Goal: Transaction & Acquisition: Purchase product/service

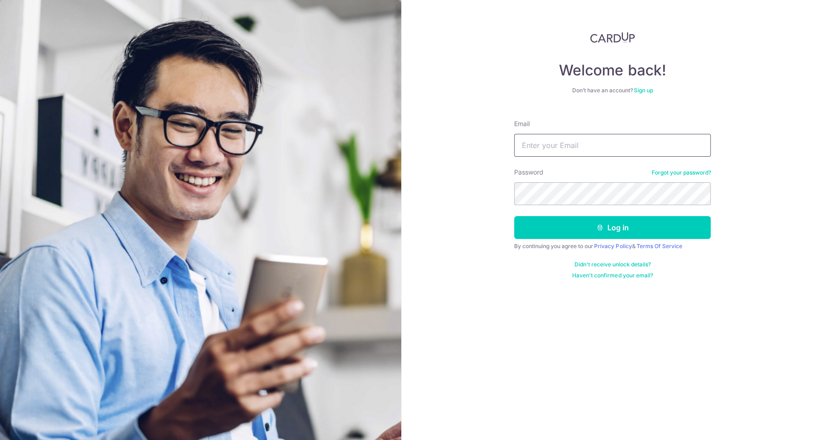
click at [591, 140] on input "Email" at bounding box center [612, 145] width 196 height 23
type input "[EMAIL_ADDRESS][DOMAIN_NAME]"
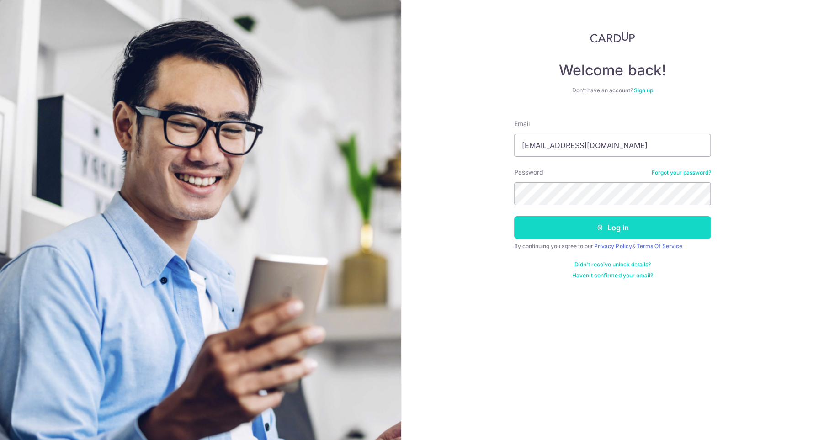
click at [626, 221] on button "Log in" at bounding box center [612, 227] width 196 height 23
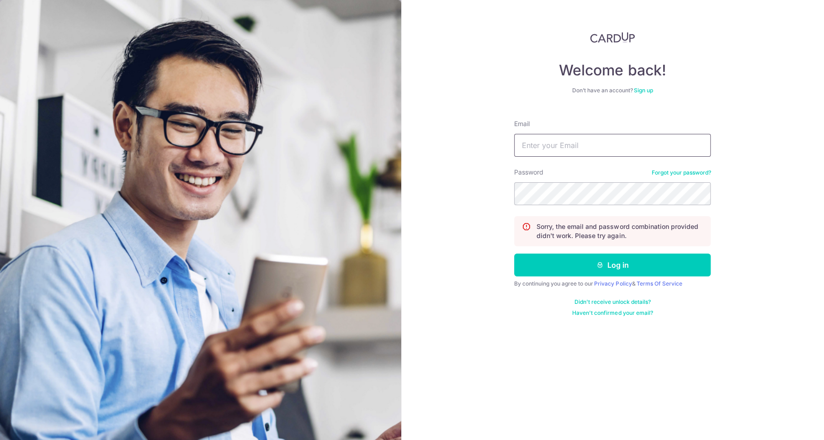
click at [601, 155] on input "Email" at bounding box center [612, 145] width 196 height 23
type input "[EMAIL_ADDRESS][DOMAIN_NAME]"
click at [497, 192] on div "Welcome back! Don’t have an account? Sign up Email yapliling@hotmail.com Passwo…" at bounding box center [612, 220] width 423 height 440
click at [514, 254] on button "Log in" at bounding box center [612, 265] width 196 height 23
click at [566, 134] on input "Email" at bounding box center [612, 145] width 196 height 23
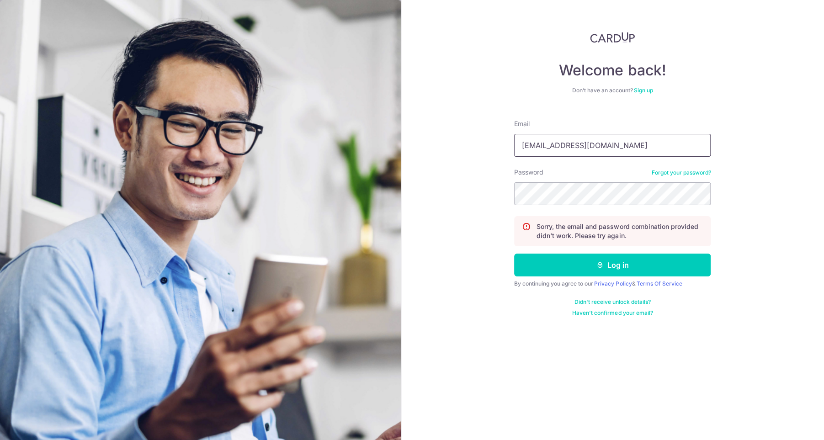
click at [611, 141] on input "[EMAIL_ADDRESS][DOMAIN_NAME]" at bounding box center [612, 145] width 196 height 23
click at [610, 143] on input "[EMAIL_ADDRESS][DOMAIN_NAME]" at bounding box center [612, 145] width 196 height 23
type input "[EMAIL_ADDRESS][DOMAIN_NAME]"
click at [743, 151] on div "Welcome back! Don’t have an account? Sign up Email yapliling@hotmail.com Passwo…" at bounding box center [612, 220] width 423 height 440
click at [647, 262] on button "Log in" at bounding box center [612, 265] width 196 height 23
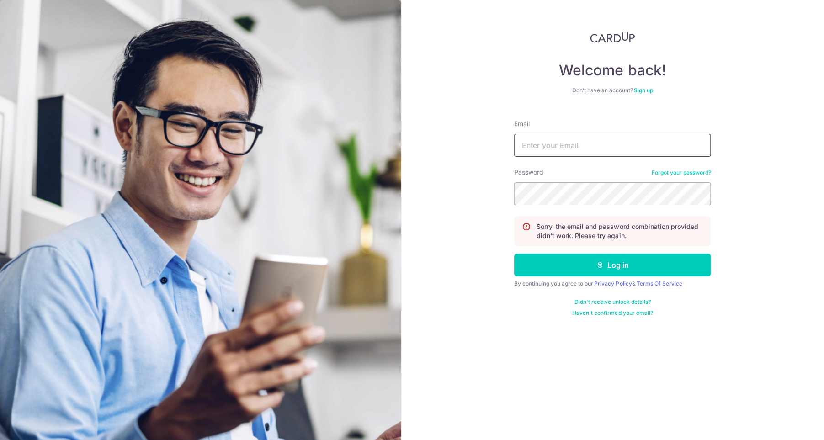
click at [595, 150] on input "Email" at bounding box center [612, 145] width 196 height 23
type input "[EMAIL_ADDRESS][DOMAIN_NAME]"
click at [605, 140] on input "[EMAIL_ADDRESS][DOMAIN_NAME]" at bounding box center [612, 145] width 196 height 23
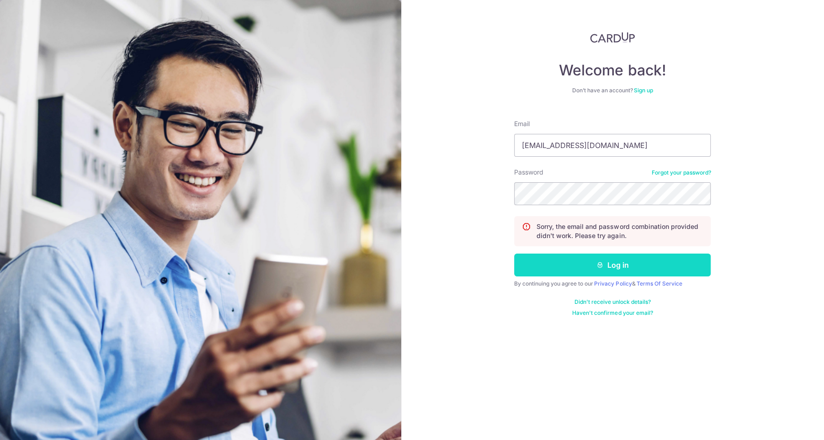
click at [638, 275] on button "Log in" at bounding box center [612, 265] width 196 height 23
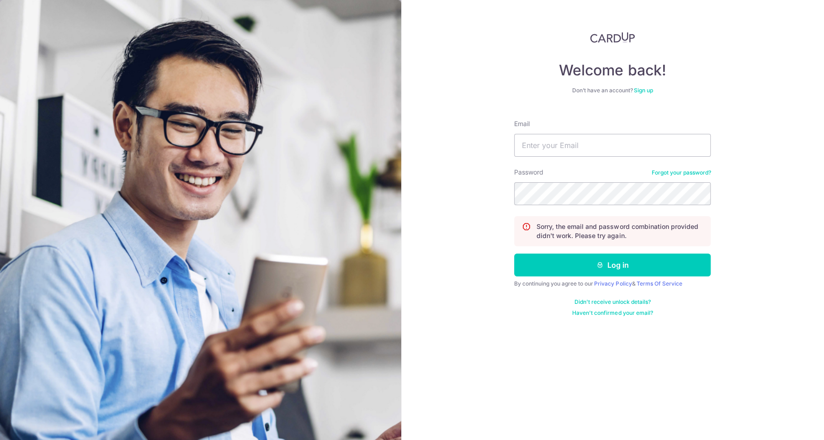
click at [685, 168] on div "Password Forgot your password?" at bounding box center [612, 186] width 196 height 37
click at [682, 173] on link "Forgot your password?" at bounding box center [680, 172] width 59 height 7
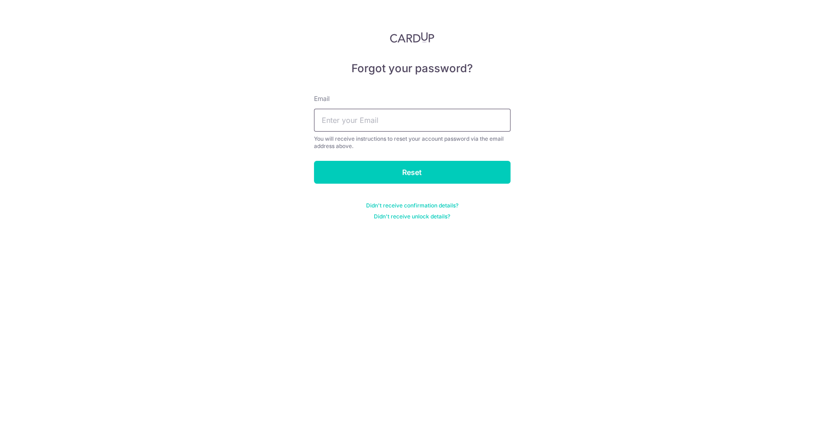
click at [453, 121] on input "text" at bounding box center [412, 120] width 196 height 23
type input "yapliling@hotmail.com"
click at [419, 172] on input "Reset" at bounding box center [412, 172] width 196 height 23
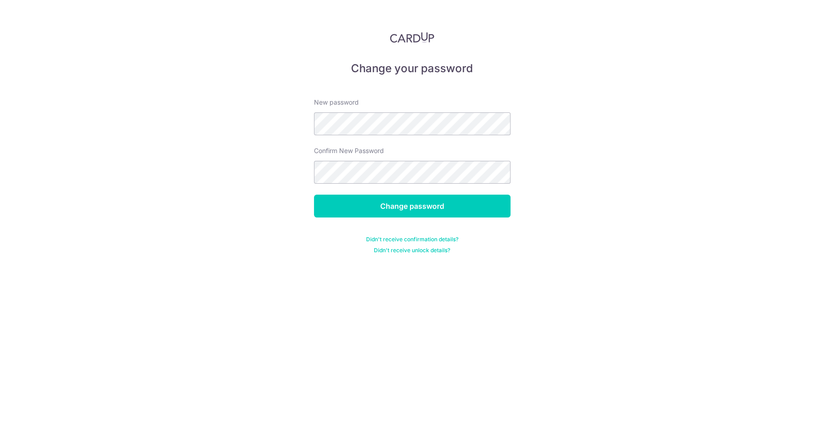
click at [572, 133] on div "Change your password New password Confirm New Password Change password Didn't r…" at bounding box center [412, 220] width 824 height 440
click at [488, 197] on input "Change password" at bounding box center [412, 206] width 196 height 23
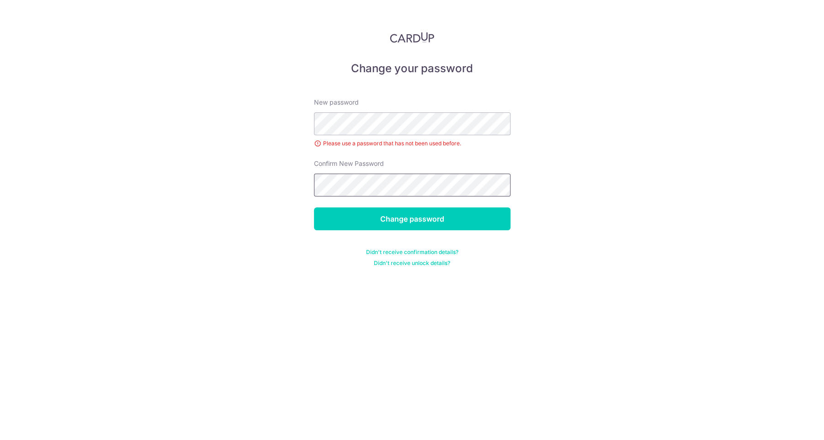
click at [314, 207] on input "Change password" at bounding box center [412, 218] width 196 height 23
click at [527, 145] on div "Change your password New password Please use a password that has not been used …" at bounding box center [412, 220] width 824 height 440
click at [457, 217] on input "Change password" at bounding box center [412, 218] width 196 height 23
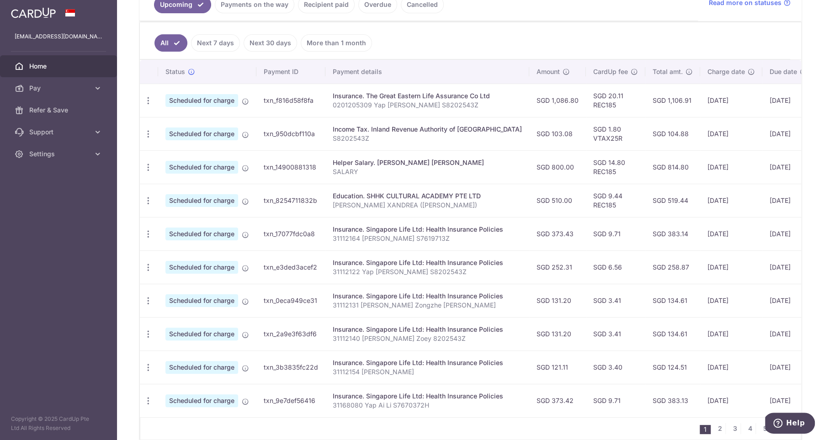
scroll to position [240, 0]
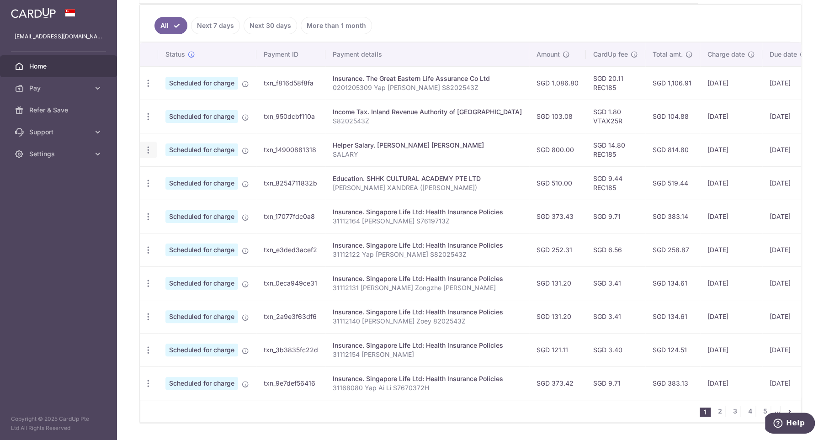
click at [151, 152] on div "Update payment Cancel payment" at bounding box center [148, 150] width 17 height 17
click at [146, 147] on icon "button" at bounding box center [148, 150] width 10 height 10
click at [202, 165] on link "Update payment" at bounding box center [187, 175] width 95 height 22
radio input "true"
type input "800.00"
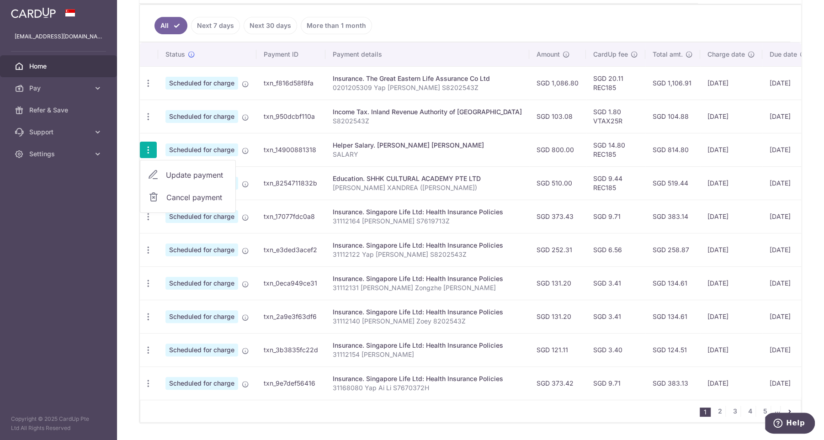
type input "28/10/2025"
type input "SALARY"
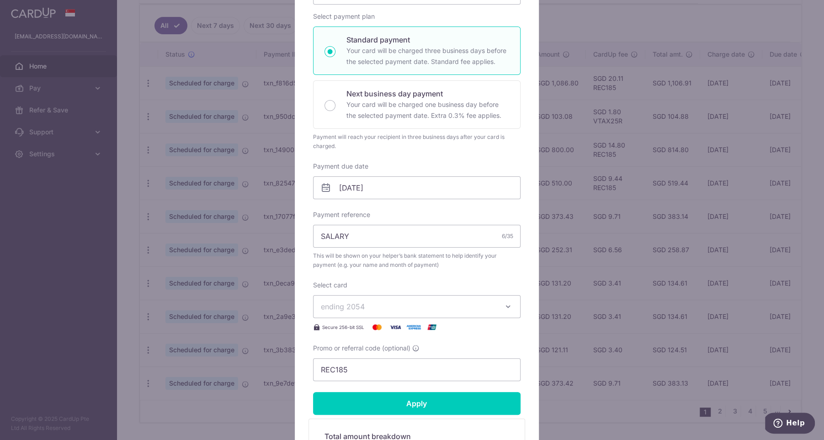
scroll to position [195, 0]
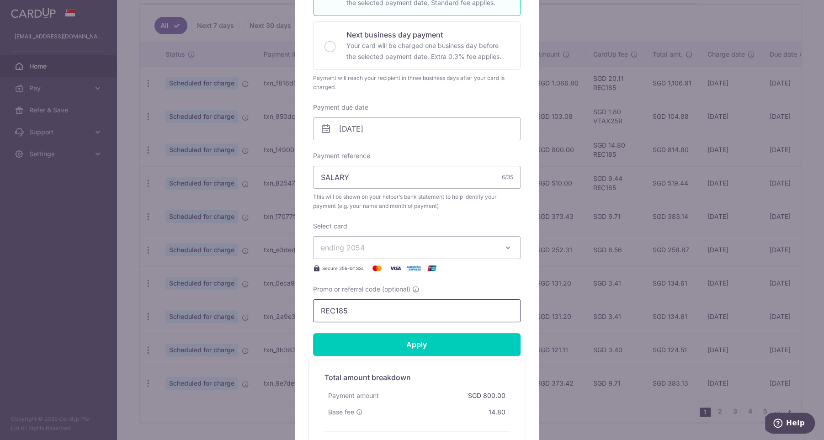
click at [413, 308] on input "REC185" at bounding box center [416, 310] width 207 height 23
drag, startPoint x: 384, startPoint y: 308, endPoint x: 285, endPoint y: 302, distance: 99.4
click at [285, 302] on div "Edit payment By clicking apply, you will make changes to all payments to Lazart…" at bounding box center [412, 220] width 824 height 440
paste input "3HOME25R"
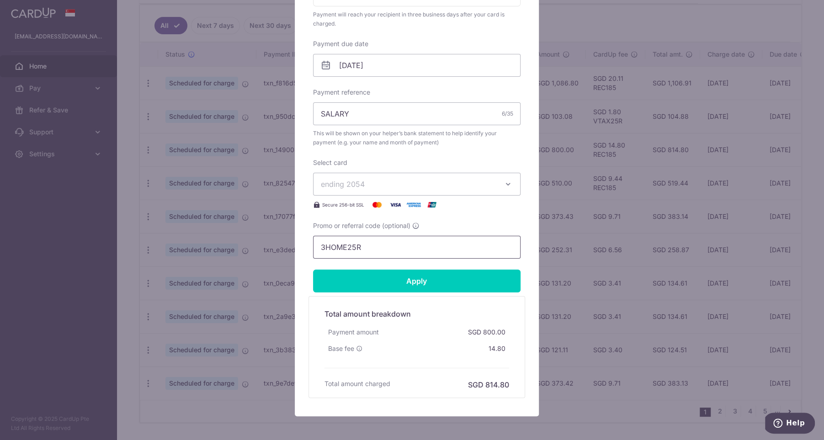
scroll to position [284, 0]
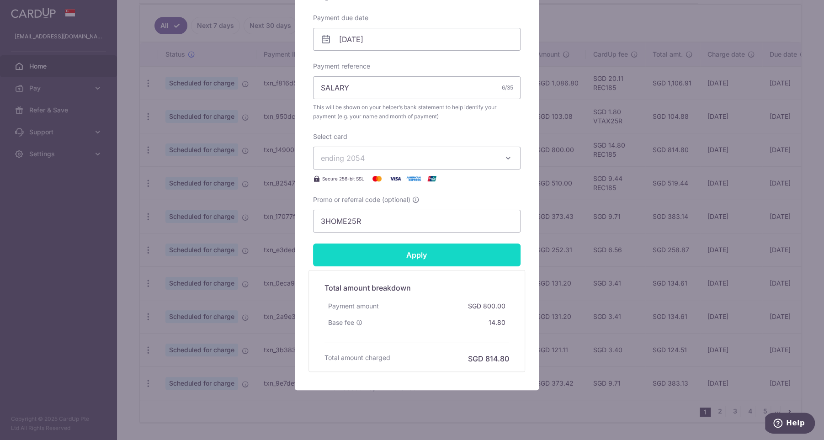
click at [425, 260] on input "Apply" at bounding box center [416, 255] width 207 height 23
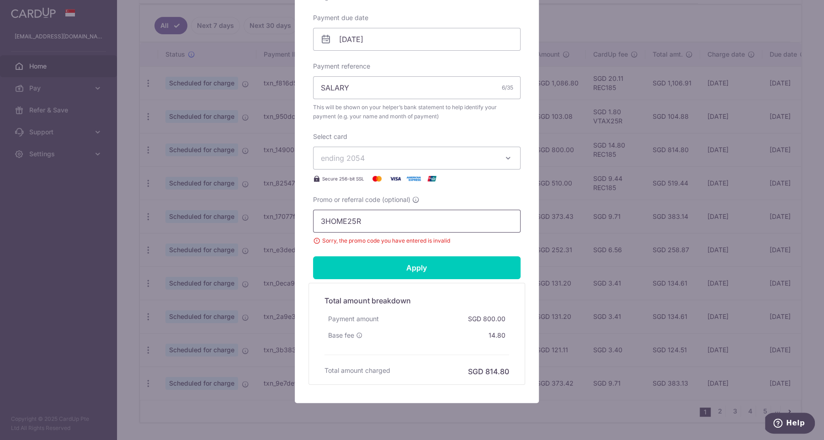
click at [403, 213] on input "3HOME25R" at bounding box center [416, 221] width 207 height 23
type input "3HOME25R"
click at [369, 268] on input "Apply" at bounding box center [416, 267] width 207 height 23
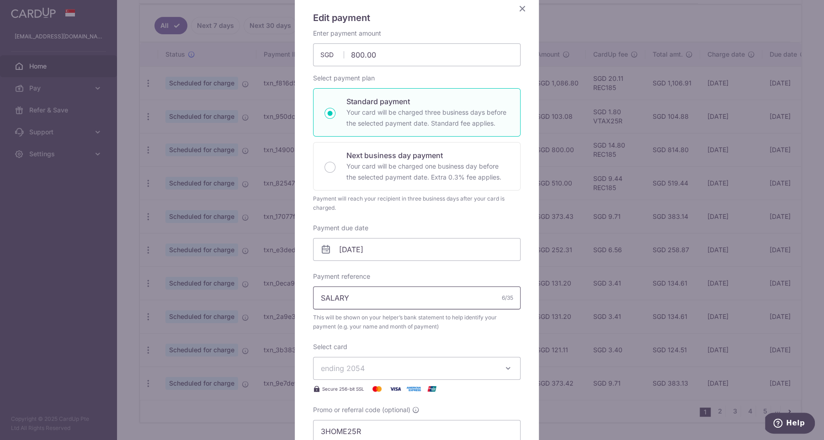
scroll to position [0, 0]
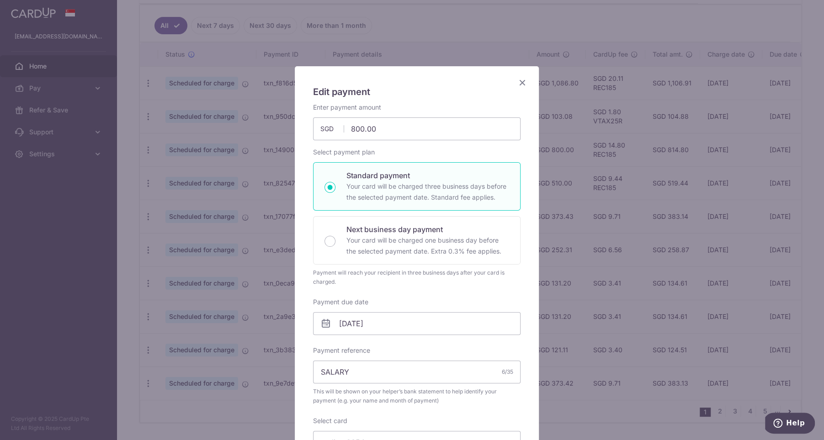
click at [518, 83] on icon "Close" at bounding box center [522, 82] width 11 height 11
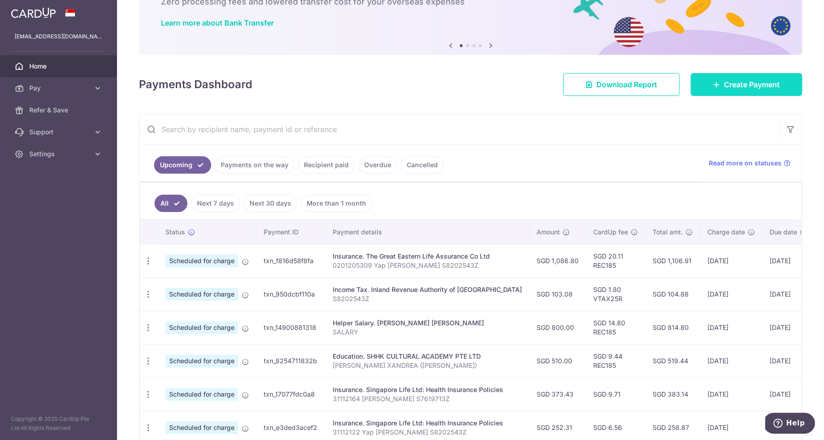
scroll to position [16, 0]
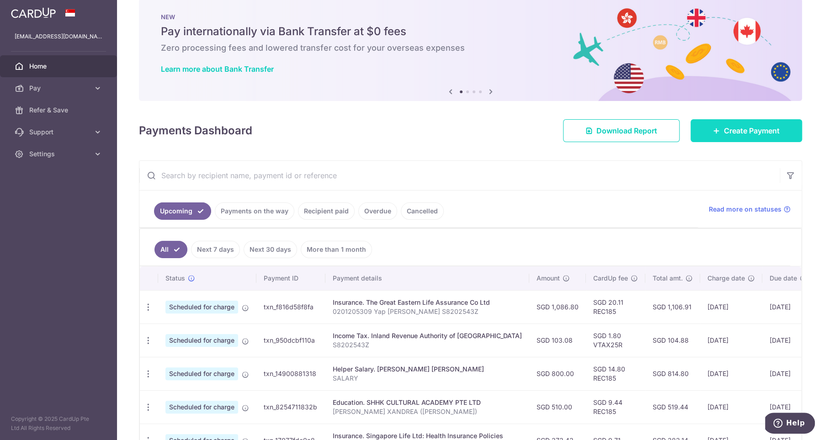
click at [727, 129] on span "Create Payment" at bounding box center [752, 130] width 56 height 11
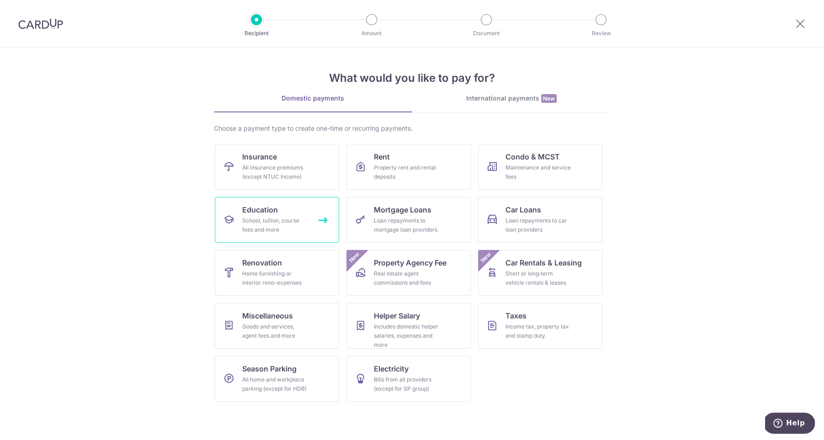
click at [285, 213] on link "Education School, tuition, course fees and more" at bounding box center [277, 220] width 124 height 46
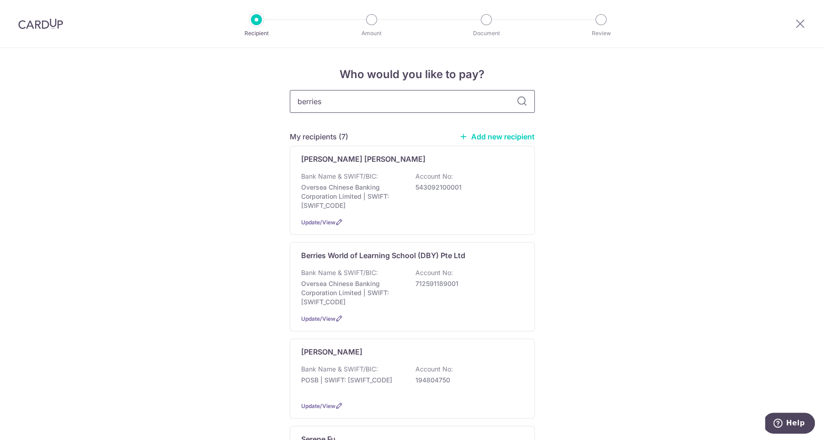
type input "berries"
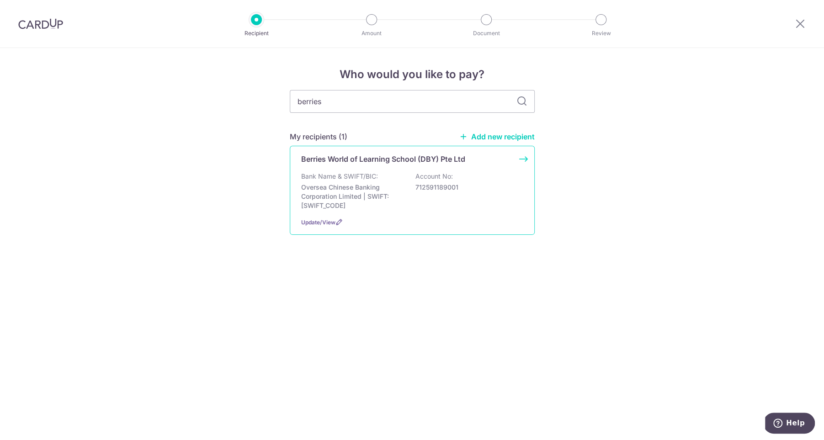
click at [406, 193] on div "Bank Name & SWIFT/BIC: Oversea Chinese Banking Corporation Limited | SWIFT: [SW…" at bounding box center [412, 191] width 222 height 38
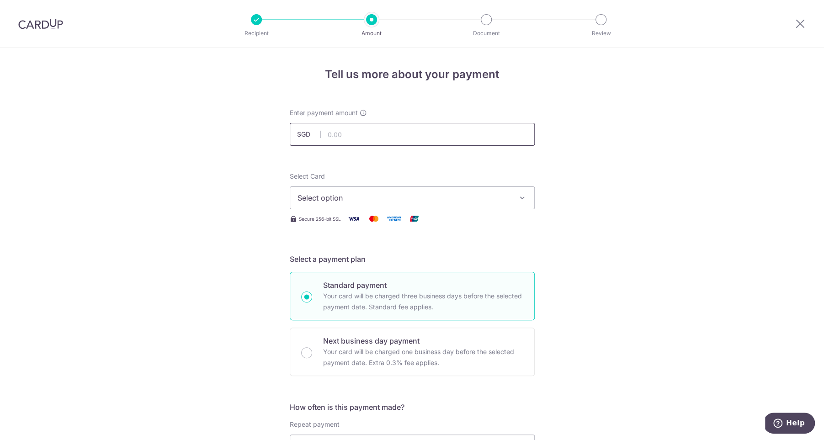
click at [378, 137] on input "text" at bounding box center [412, 134] width 245 height 23
type input "931.95"
click at [390, 199] on span "Select option" at bounding box center [403, 197] width 213 height 11
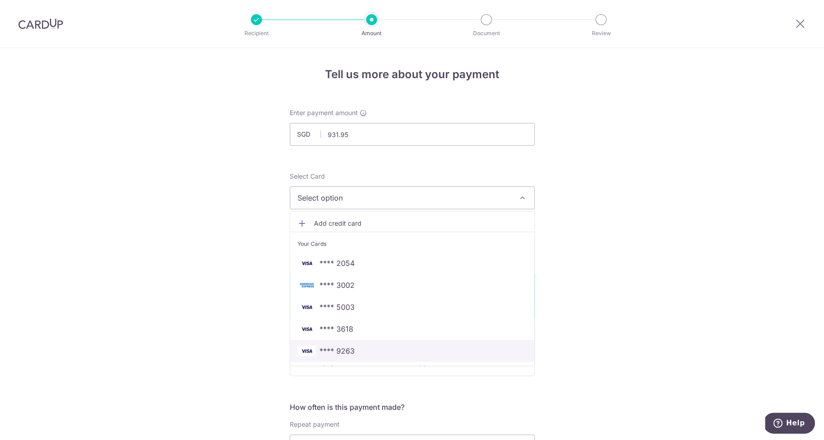
click at [406, 348] on span "**** 9263" at bounding box center [411, 350] width 229 height 11
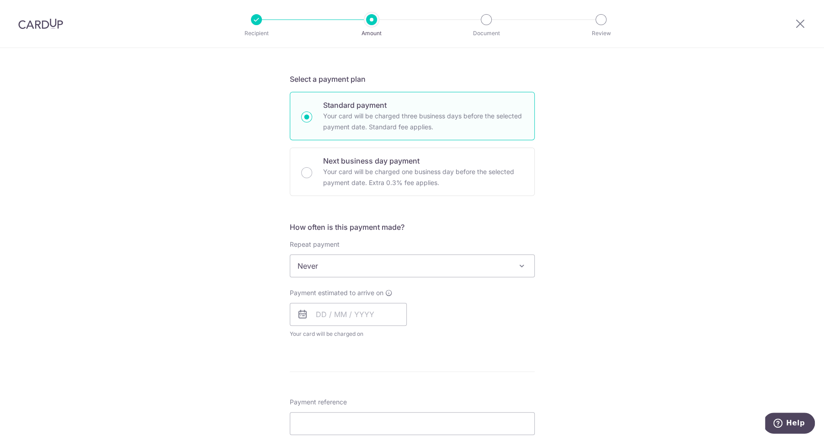
scroll to position [218, 0]
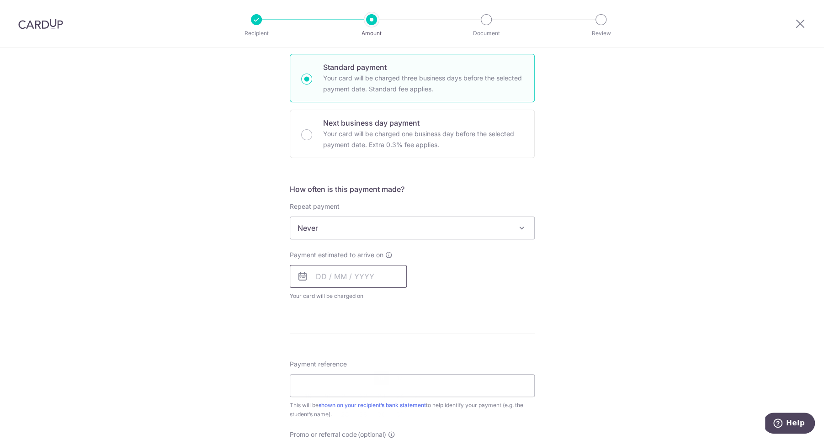
click at [313, 276] on input "text" at bounding box center [348, 276] width 117 height 23
click at [377, 376] on link "16" at bounding box center [381, 378] width 15 height 15
type input "16/10/2025"
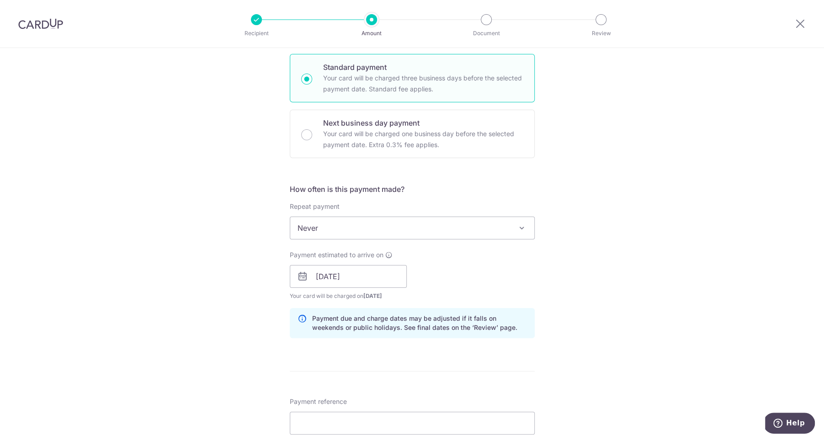
click at [448, 274] on div "Payment estimated to arrive on 16/10/2025 Prev Next Oct Nov Dec 2025 2026 2027 …" at bounding box center [412, 275] width 256 height 50
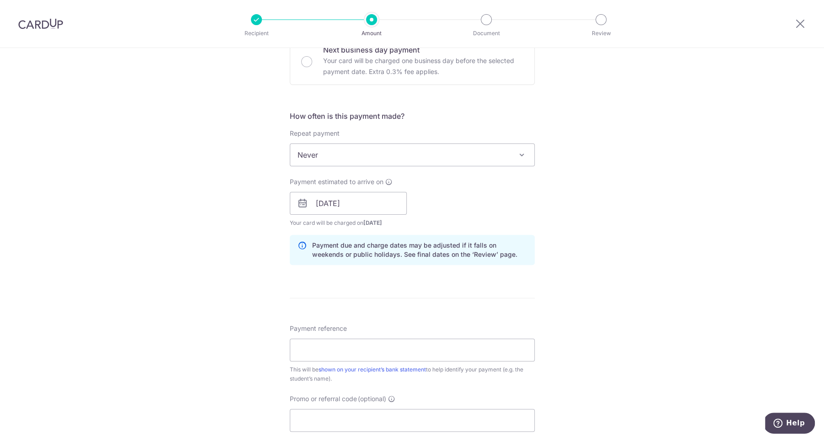
scroll to position [292, 0]
click at [365, 351] on input "Payment reference" at bounding box center [412, 349] width 245 height 23
type input "BY-I25002628 Huang Zongxuan Xandrea"
click at [393, 419] on input "Promo or referral code (optional)" at bounding box center [412, 419] width 245 height 23
type input "v"
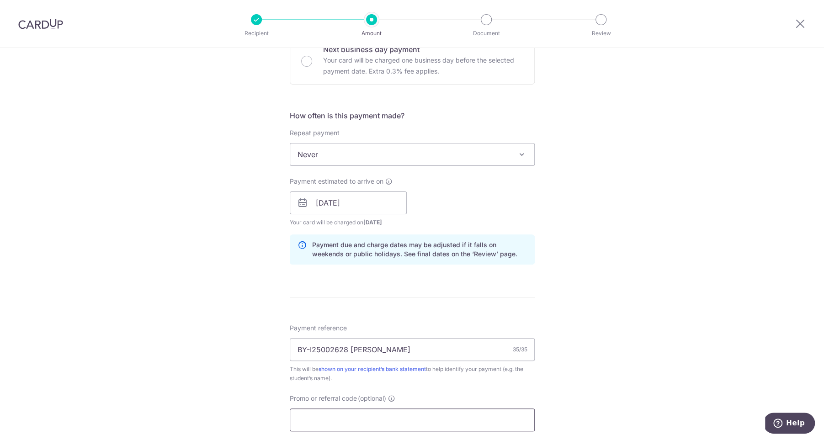
paste input "3HOME25R"
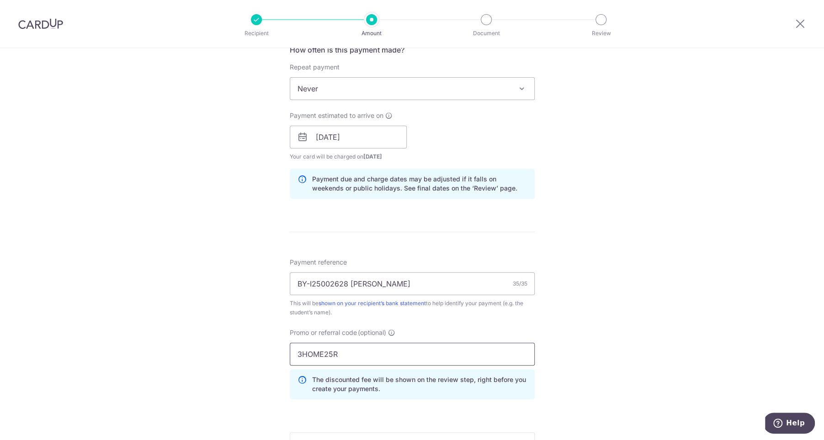
scroll to position [381, 0]
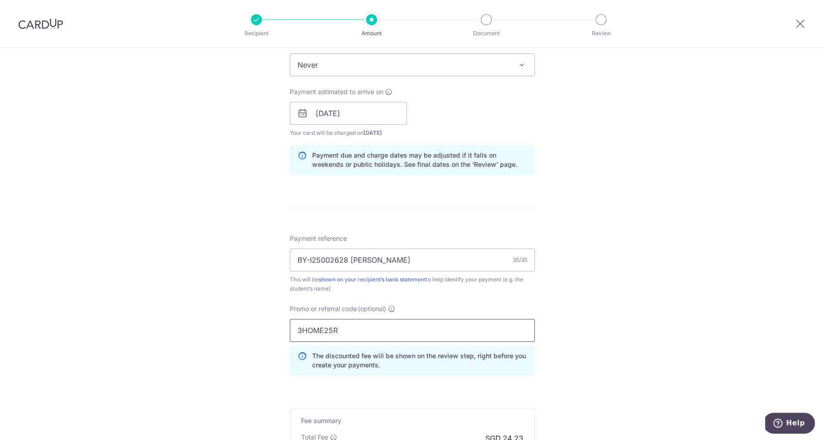
click at [299, 330] on input "3HOME25R" at bounding box center [412, 330] width 245 height 23
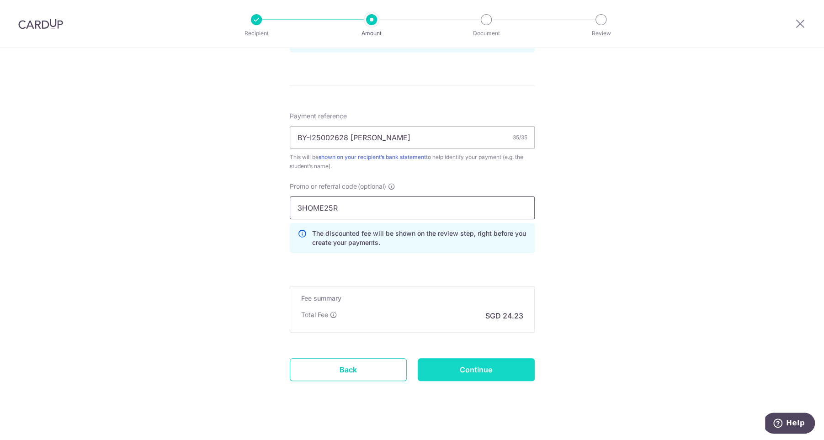
scroll to position [511, 0]
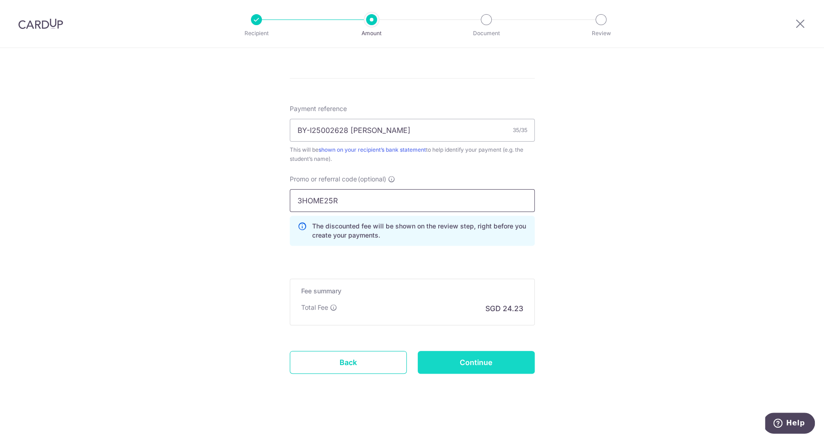
type input "3HOME25R"
click at [449, 363] on input "Continue" at bounding box center [476, 362] width 117 height 23
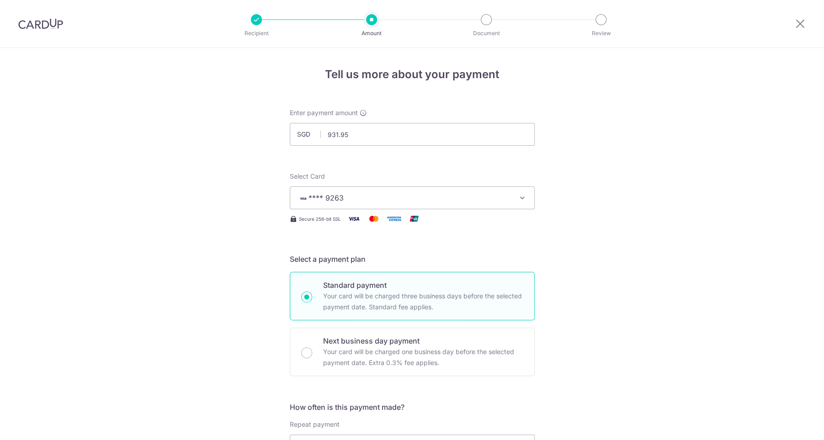
scroll to position [524, 0]
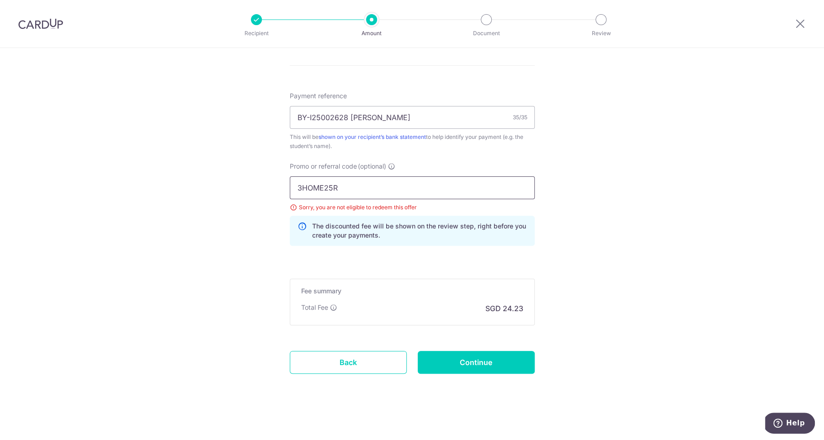
drag, startPoint x: 431, startPoint y: 193, endPoint x: 272, endPoint y: 186, distance: 159.7
paste input "text"
type input "3HOME25R"
click at [482, 362] on input "Continue" at bounding box center [476, 362] width 117 height 23
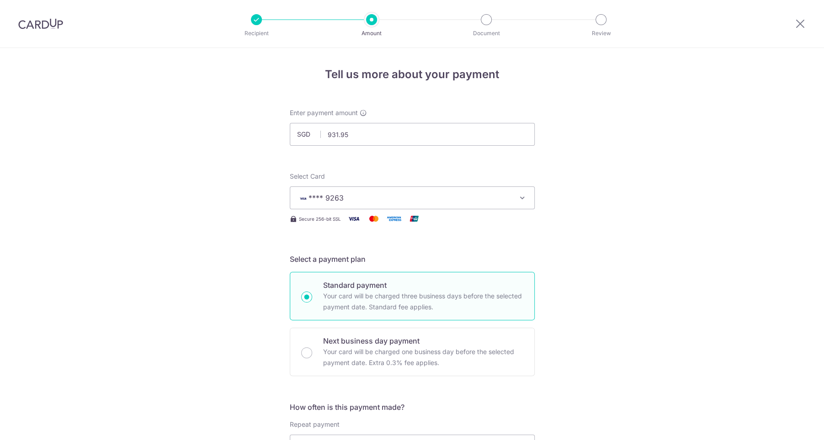
scroll to position [524, 0]
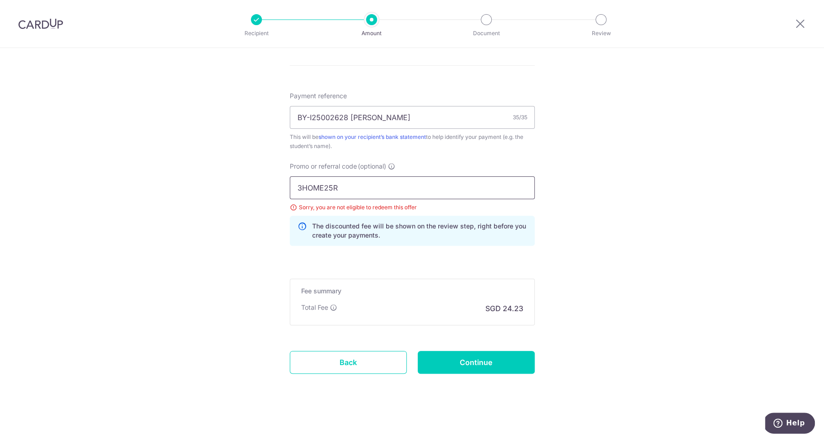
drag, startPoint x: 402, startPoint y: 191, endPoint x: 268, endPoint y: 188, distance: 133.5
paste input "25AMEX18"
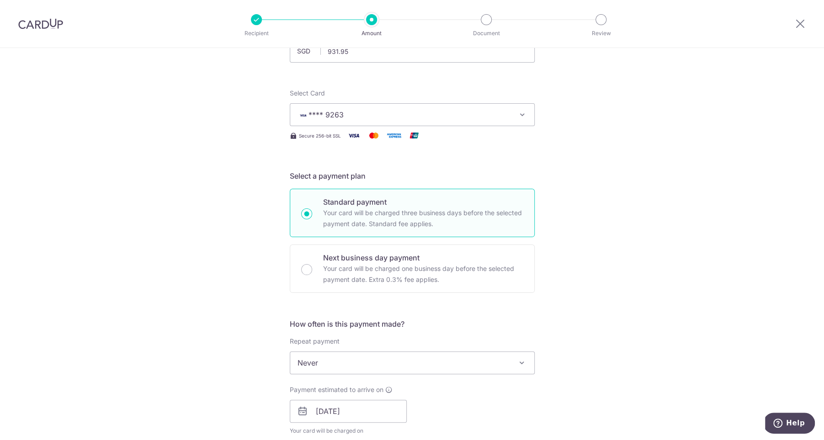
scroll to position [62, 0]
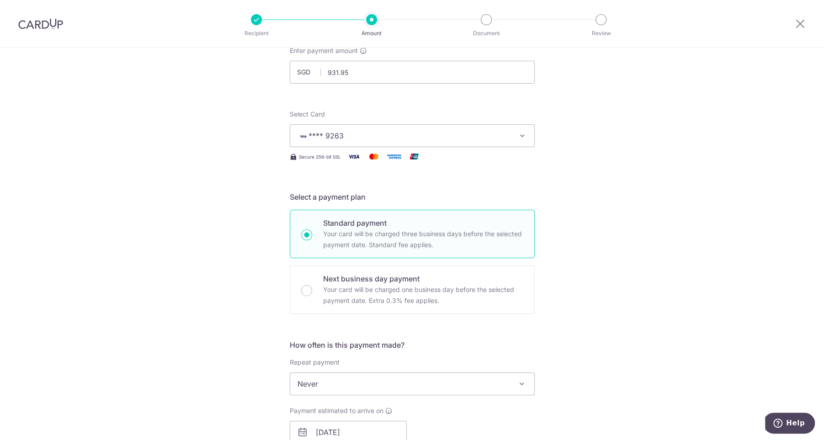
type input "25AMEX18"
click at [386, 131] on span "**** 9263" at bounding box center [403, 135] width 213 height 11
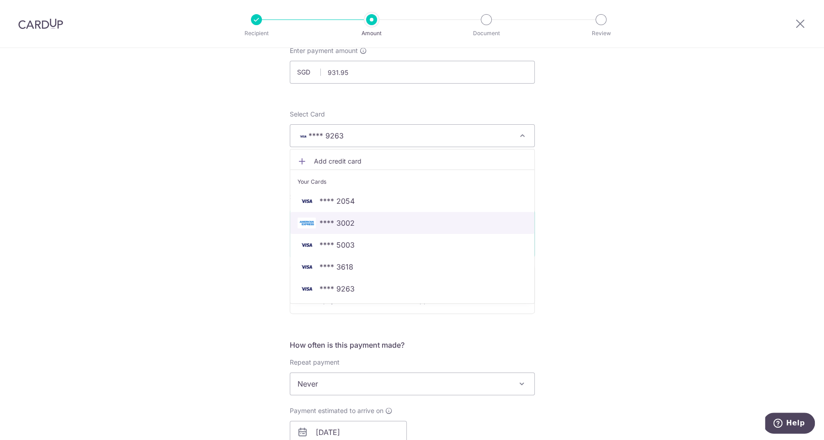
click at [378, 214] on link "**** 3002" at bounding box center [412, 223] width 244 height 22
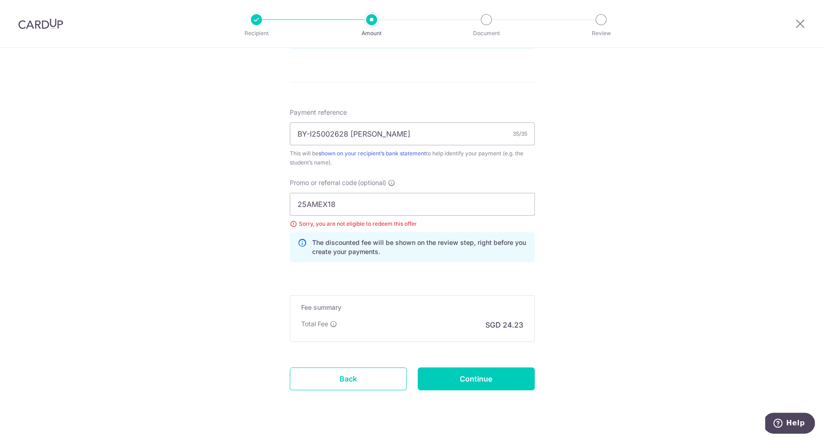
scroll to position [524, 0]
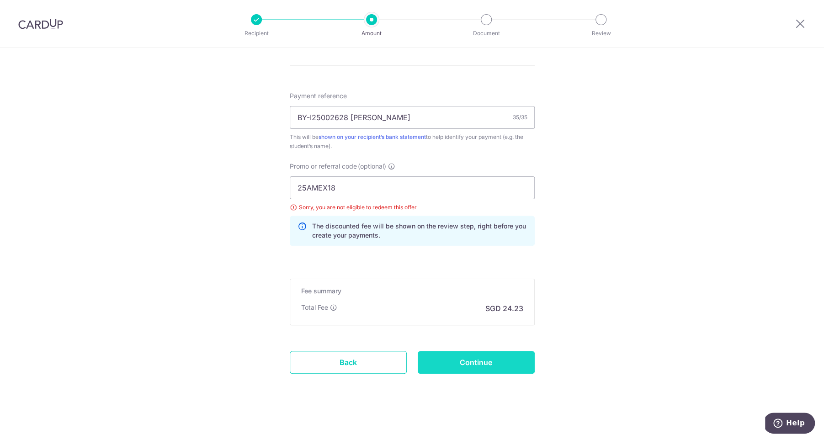
click at [493, 360] on input "Continue" at bounding box center [476, 362] width 117 height 23
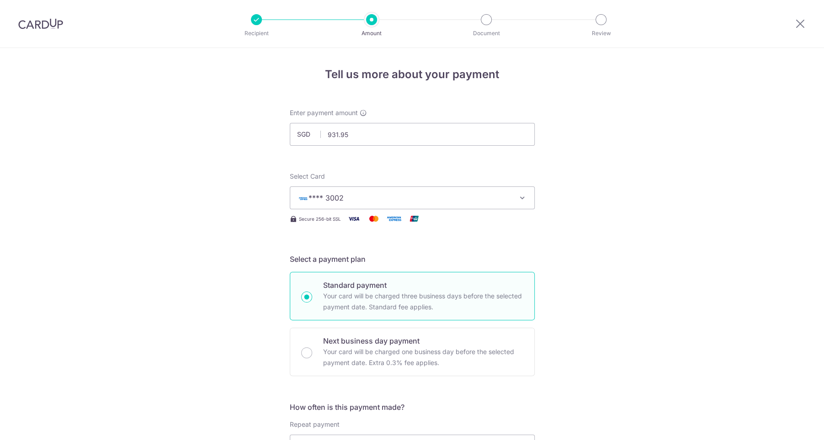
scroll to position [524, 0]
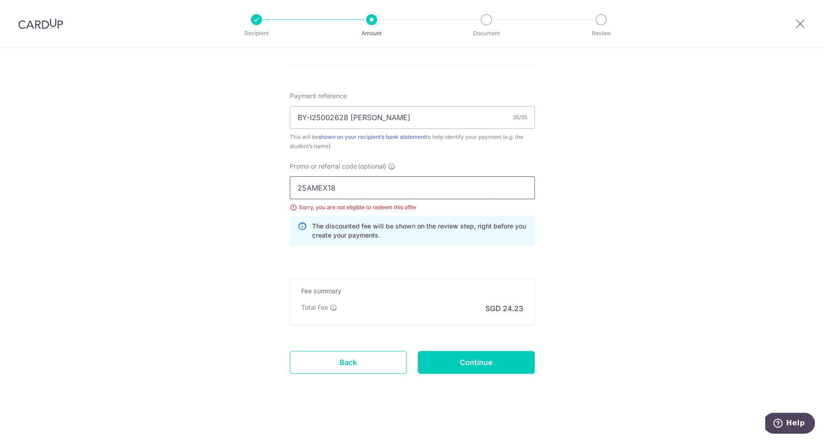
drag, startPoint x: 379, startPoint y: 184, endPoint x: 237, endPoint y: 183, distance: 142.1
paste input "21"
type input "25AMEX21"
click at [474, 361] on input "Continue" at bounding box center [476, 362] width 117 height 23
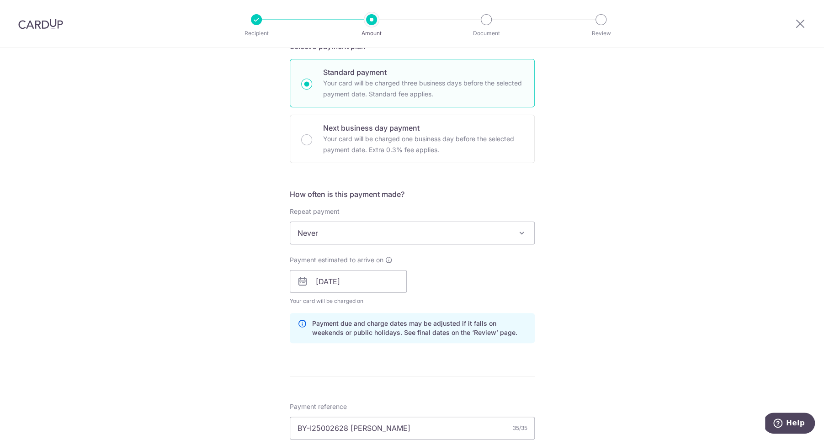
scroll to position [211, 0]
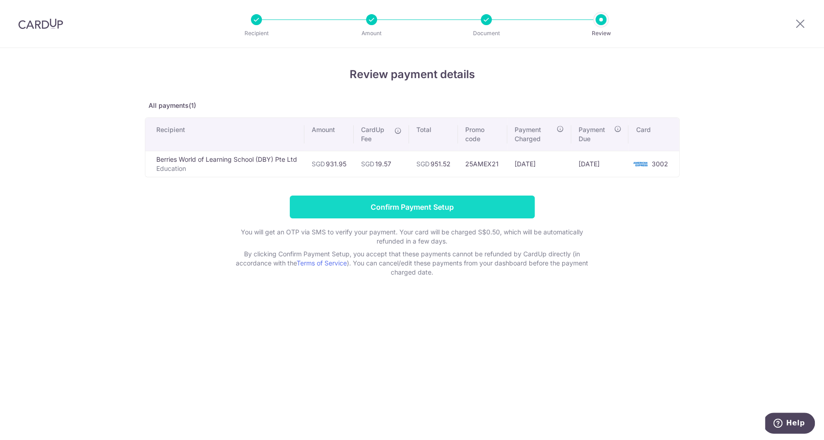
click at [441, 205] on input "Confirm Payment Setup" at bounding box center [412, 207] width 245 height 23
